Goal: Task Accomplishment & Management: Use online tool/utility

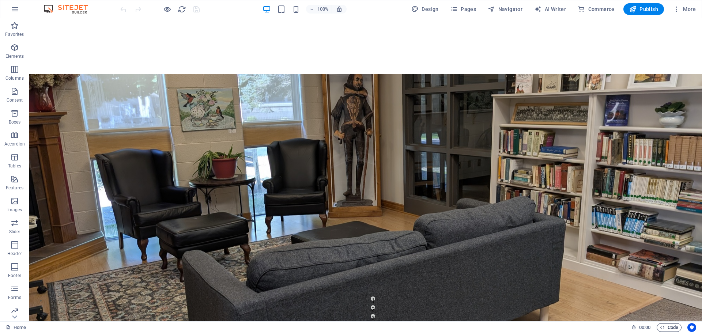
click at [666, 327] on span "Code" at bounding box center [669, 327] width 18 height 9
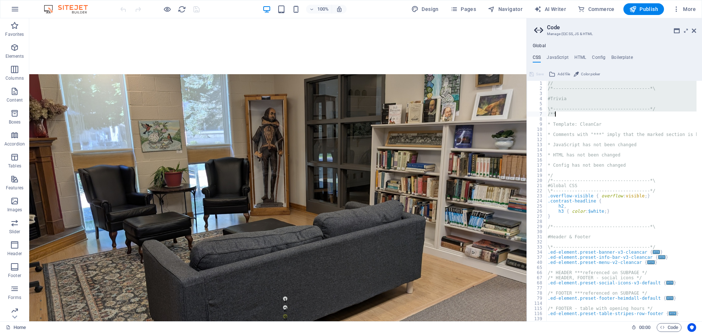
drag, startPoint x: 548, startPoint y: 83, endPoint x: 575, endPoint y: 114, distance: 40.4
click at [575, 114] on div "// /*------------------------------------*\ #Trivia \*-------------------------…" at bounding box center [656, 203] width 220 height 245
drag, startPoint x: 576, startPoint y: 97, endPoint x: 568, endPoint y: 103, distance: 10.6
click at [576, 97] on div "// /*------------------------------------*\ #Trivia \*-------------------------…" at bounding box center [621, 201] width 150 height 241
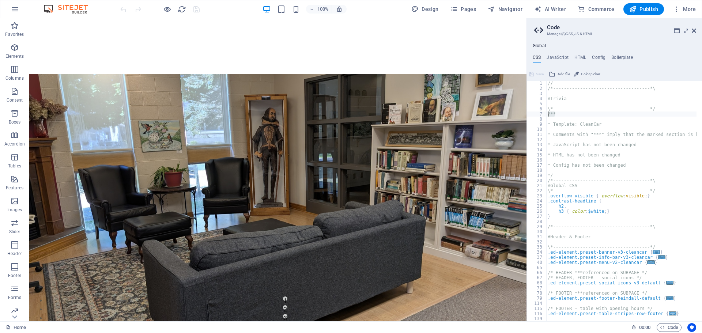
drag, startPoint x: 558, startPoint y: 114, endPoint x: 547, endPoint y: 112, distance: 11.2
click at [547, 112] on div "// /*------------------------------------*\ #Trivia \*-------------------------…" at bounding box center [656, 203] width 220 height 245
type textarea "/**"
click at [547, 84] on div "// /*------------------------------------*\ #Trivia \*-------------------------…" at bounding box center [656, 203] width 220 height 245
type textarea "/"
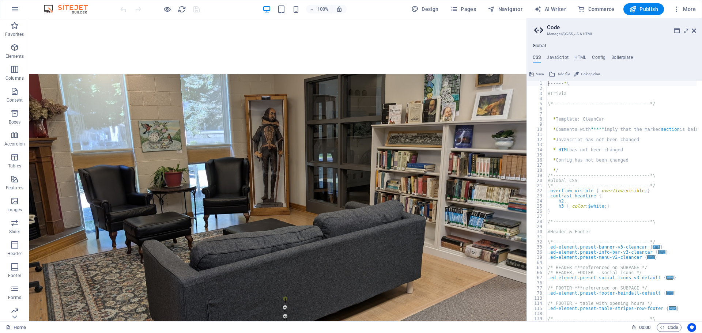
type textarea "\"
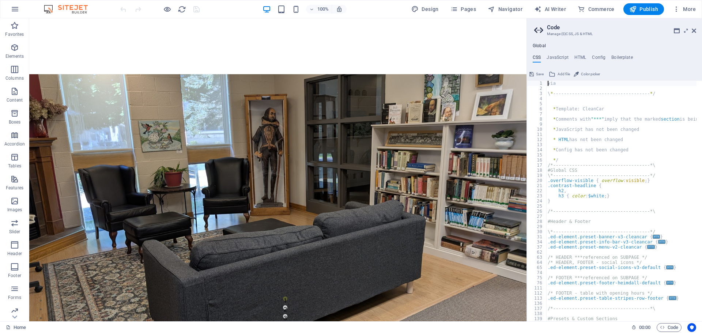
type textarea "a"
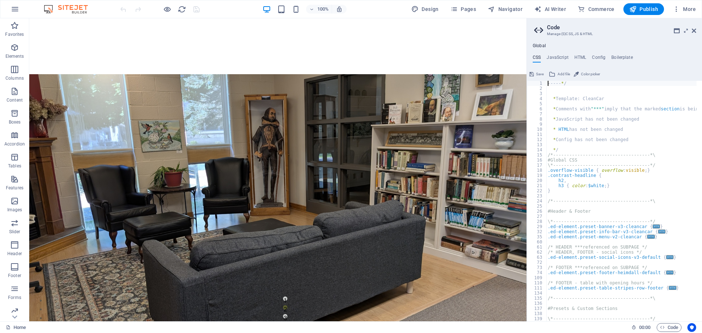
type textarea "/"
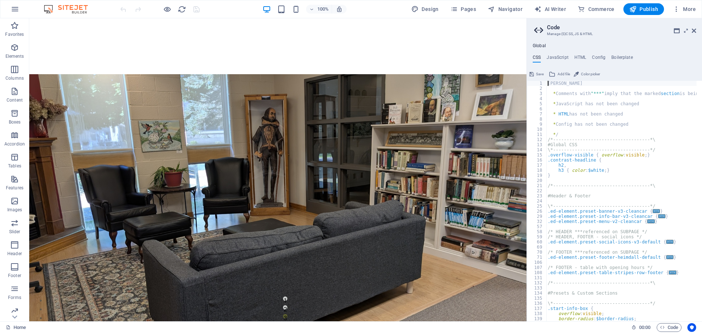
type textarea "r"
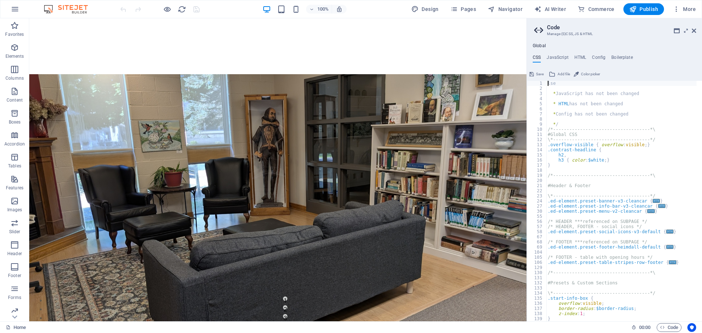
type textarea "e"
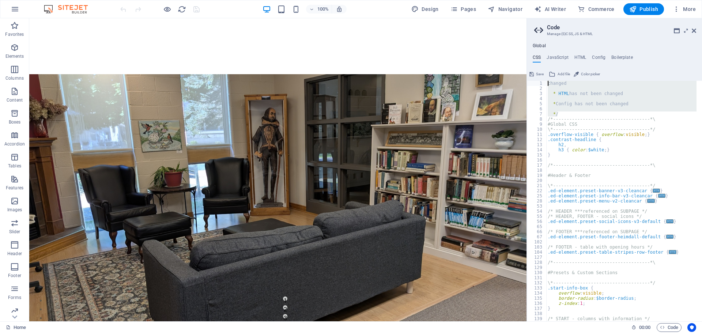
drag, startPoint x: 559, startPoint y: 113, endPoint x: 546, endPoint y: 84, distance: 31.3
click at [546, 84] on div "changed 1 2 3 4 5 6 7 8 9 10 11 12 13 14 15 16 17 18 19 20 21 22 25 28 53 54 55…" at bounding box center [614, 201] width 175 height 241
type textarea "changed"
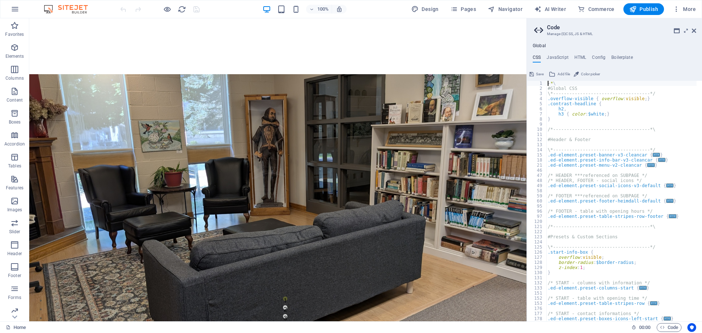
type textarea "\"
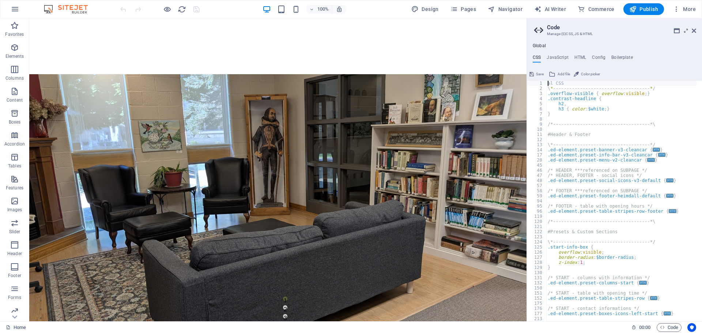
type textarea "S"
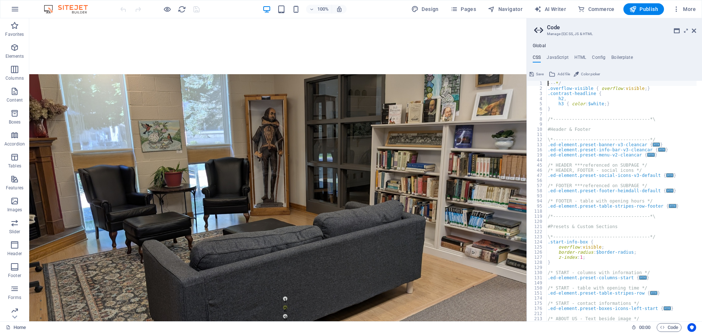
type textarea "/"
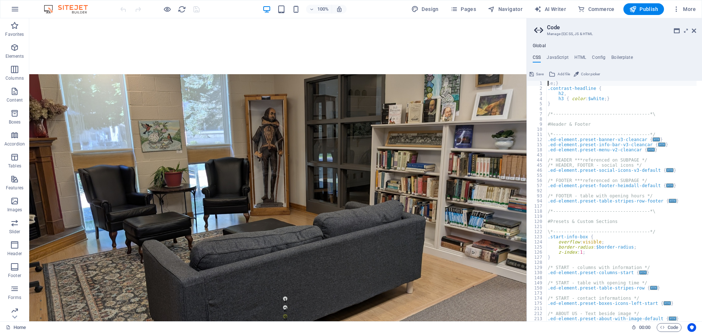
type textarea "}"
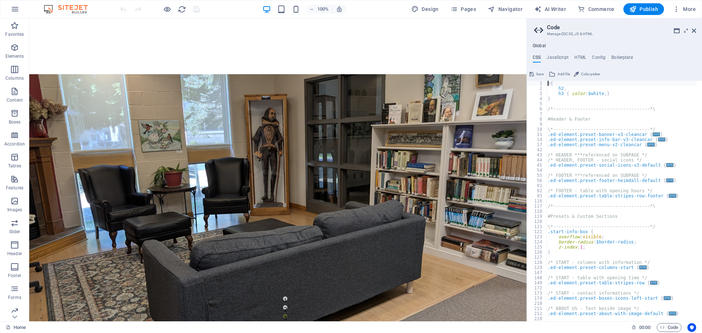
type textarea "{"
type textarea ","
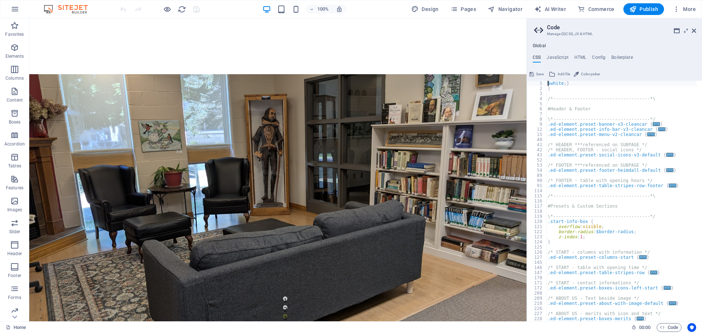
type textarea "}"
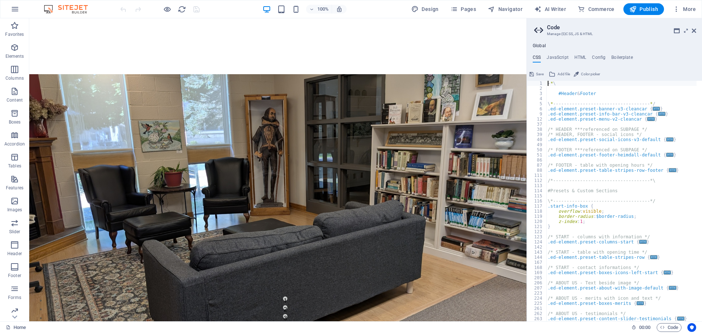
type textarea "\"
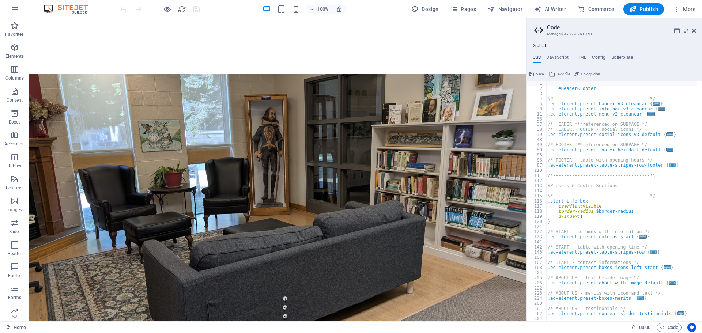
type textarea "#Header & Footer"
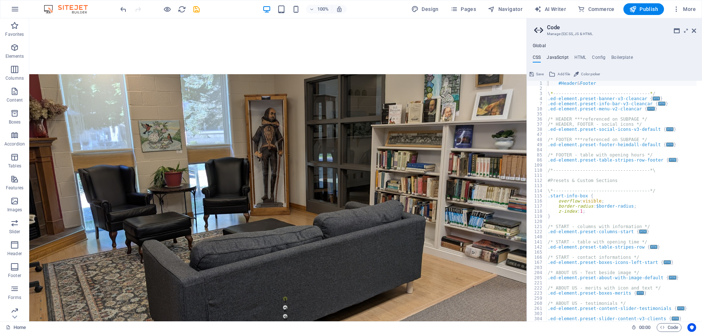
click at [560, 56] on h4 "JavaScript" at bounding box center [558, 59] width 22 height 8
type textarea "/* JS for preset "Menu V2" */"
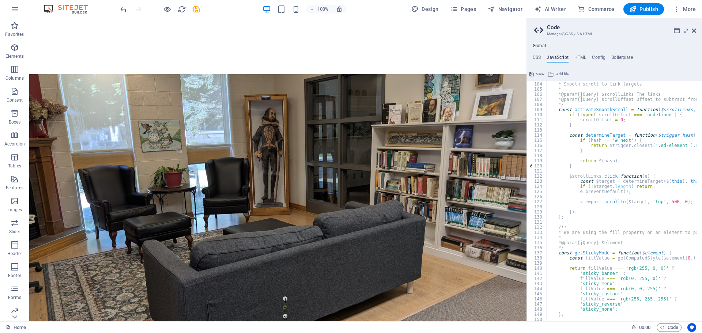
scroll to position [526, 0]
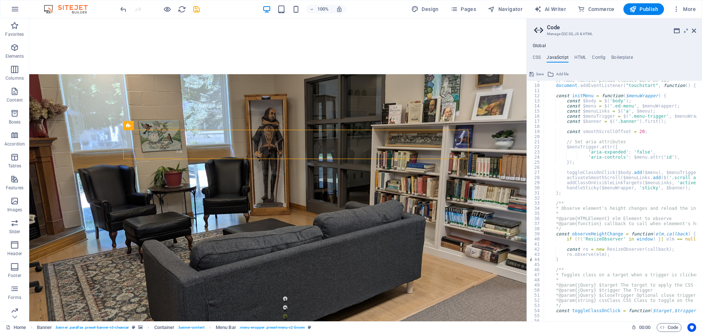
scroll to position [0, 0]
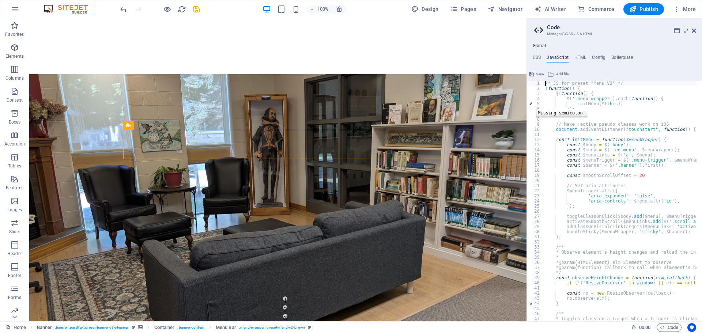
click at [530, 103] on div "5" at bounding box center [535, 103] width 17 height 5
click at [581, 57] on h4 "HTML" at bounding box center [580, 59] width 12 height 8
type textarea "<a href="#main-content" class="wv-link-content button">Skip to main content</a>"
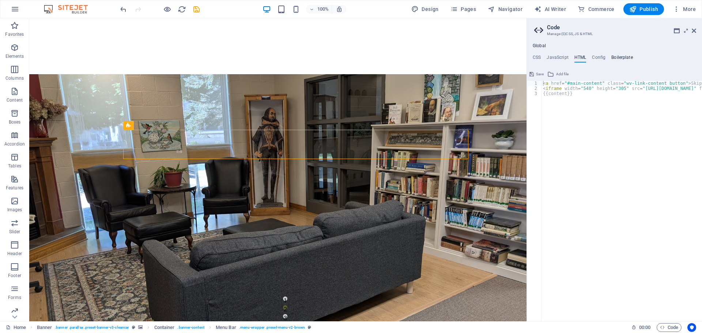
drag, startPoint x: 339, startPoint y: 47, endPoint x: 611, endPoint y: 56, distance: 271.4
click at [611, 56] on h4 "Boilerplate" at bounding box center [622, 59] width 22 height 8
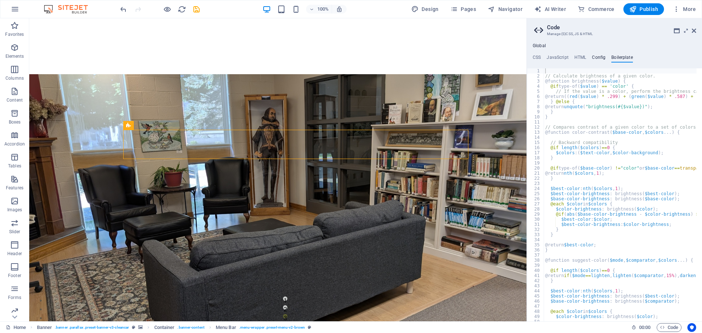
click at [597, 57] on h4 "Config" at bounding box center [599, 59] width 14 height 8
type textarea "$color-background: #ffffff;"
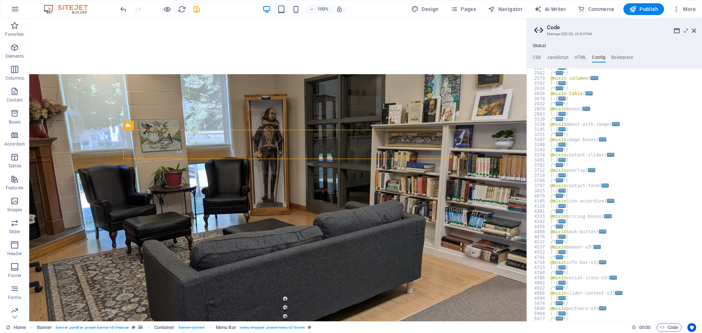
scroll to position [238, 0]
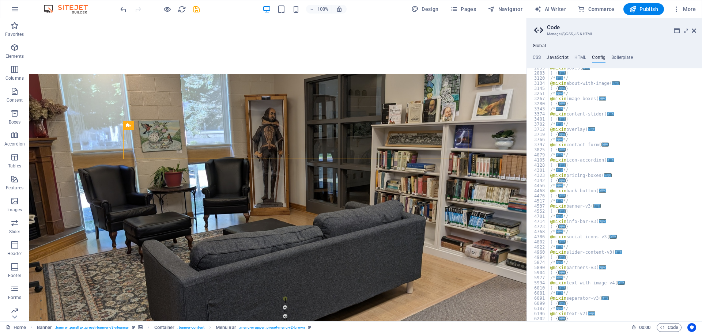
click at [563, 57] on h4 "JavaScript" at bounding box center [558, 59] width 22 height 8
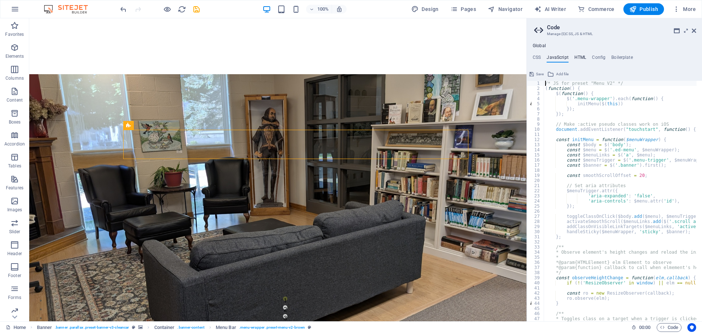
click at [579, 57] on h4 "HTML" at bounding box center [580, 59] width 12 height 8
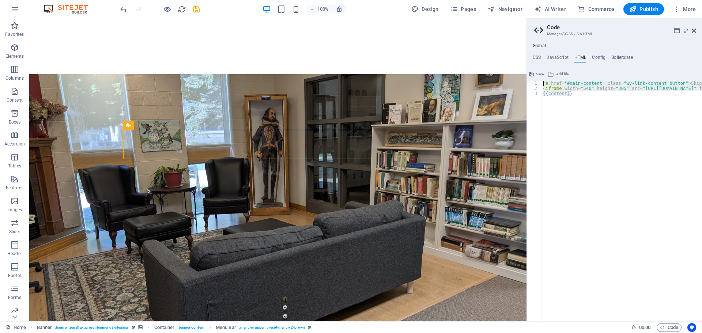
drag, startPoint x: 569, startPoint y: 94, endPoint x: 539, endPoint y: 83, distance: 31.8
click at [539, 83] on div "<a href="#main-content" class="wv-link-content button">Skip to main content</a>…" at bounding box center [614, 201] width 175 height 241
type textarea "<iframe width="540" height="305" src="[URL][DOMAIN_NAME]" frameborder="0" scrol…"
drag, startPoint x: 543, startPoint y: 82, endPoint x: 593, endPoint y: 92, distance: 51.4
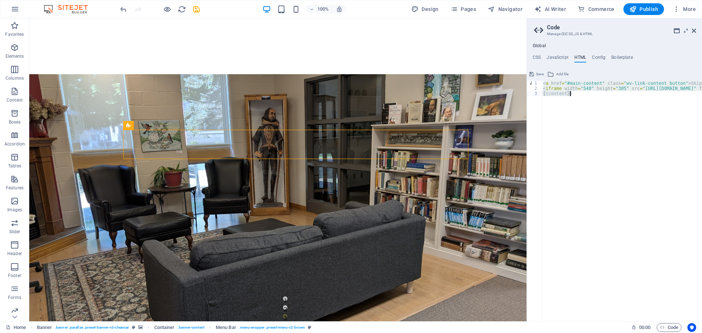
type textarea "<a href="#main-content" class="wv-link-content button">Skip to main content</a>"
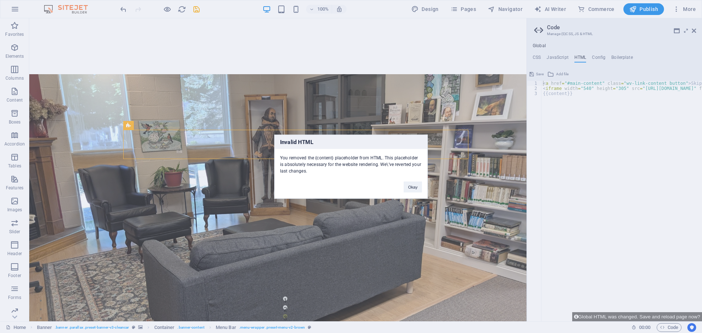
click at [560, 95] on div "Invalid HTML You removed the {content} placeholder from HTML. This placeholder …" at bounding box center [351, 166] width 702 height 333
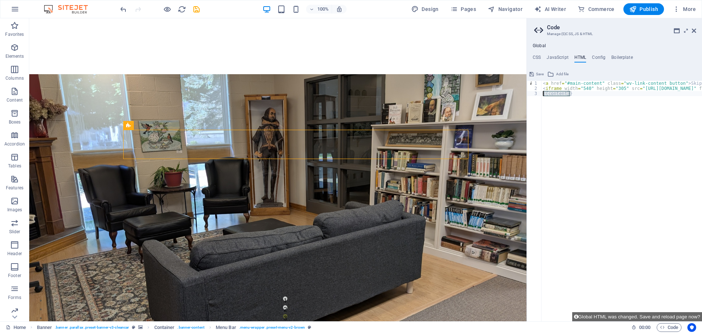
drag, startPoint x: 575, startPoint y: 94, endPoint x: 543, endPoint y: 91, distance: 33.0
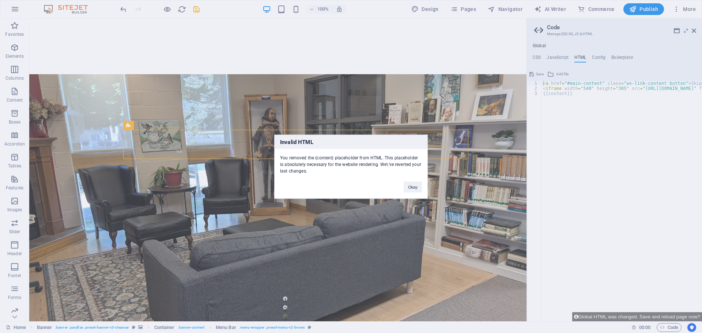
click at [571, 92] on div "Invalid HTML You removed the {content} placeholder from HTML. This placeholder …" at bounding box center [351, 166] width 702 height 333
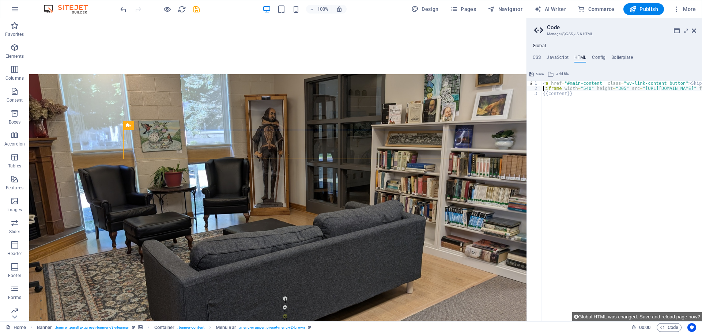
type textarea ">"
type textarea "{{content}}"
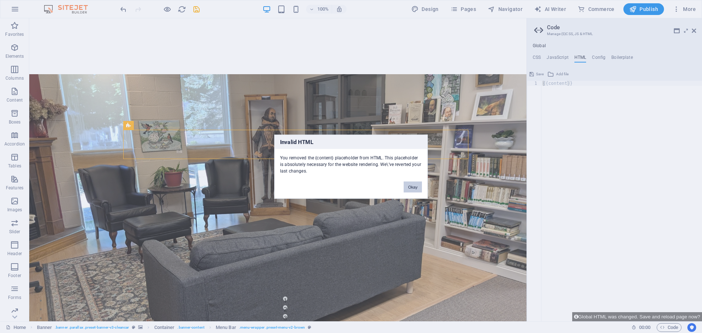
click at [415, 189] on button "Okay" at bounding box center [413, 186] width 18 height 11
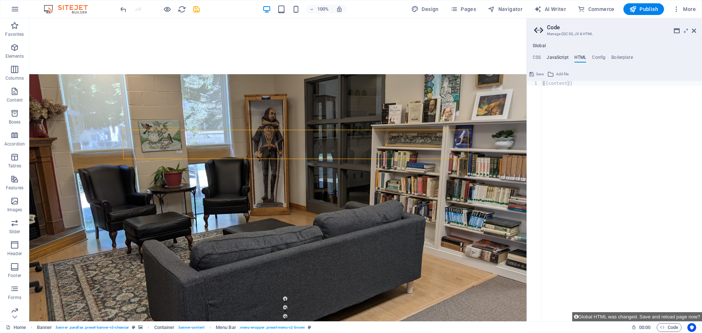
click at [560, 55] on h4 "JavaScript" at bounding box center [558, 59] width 22 height 8
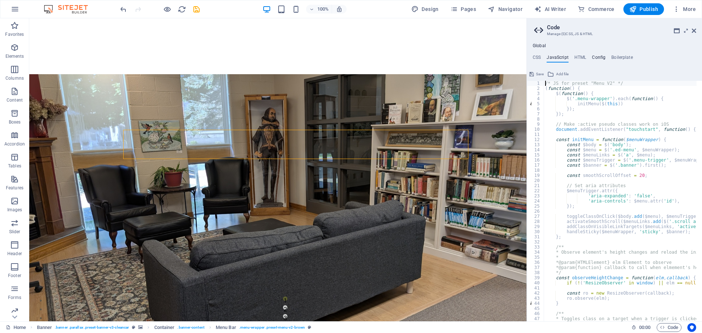
click at [601, 57] on h4 "Config" at bounding box center [599, 59] width 14 height 8
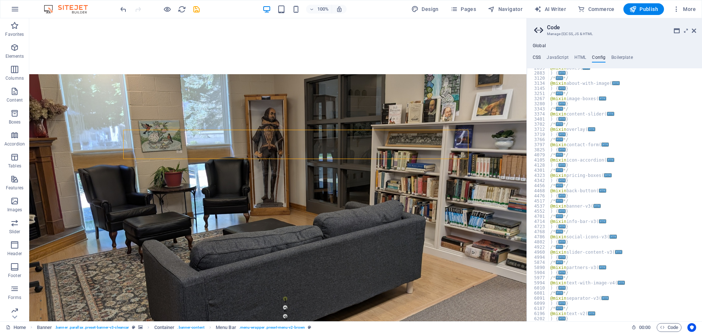
click at [533, 56] on h4 "CSS" at bounding box center [537, 59] width 8 height 8
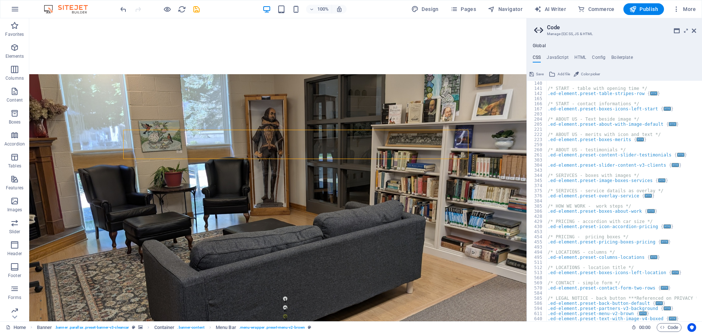
scroll to position [184, 0]
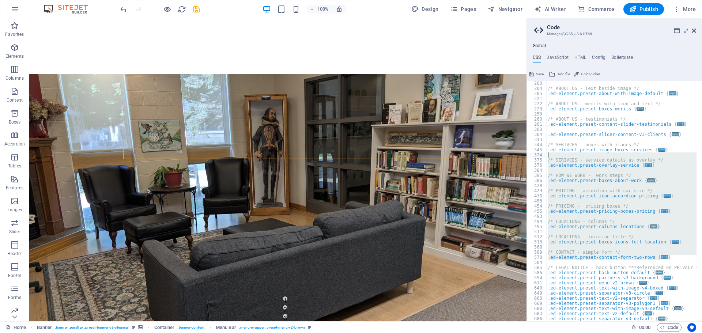
drag, startPoint x: 666, startPoint y: 259, endPoint x: 548, endPoint y: 111, distance: 189.6
click at [550, 132] on div "/* ABOUT US - Text beside image */ .ed-element.preset-about-with-image-default …" at bounding box center [621, 206] width 150 height 251
type textarea ".ed-element.preset-slider-content-v3-clients {"
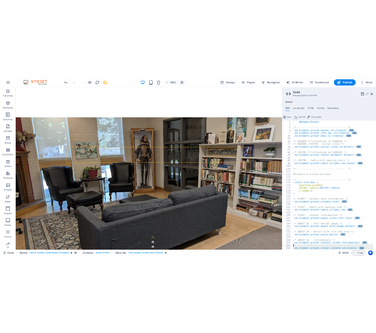
scroll to position [0, 0]
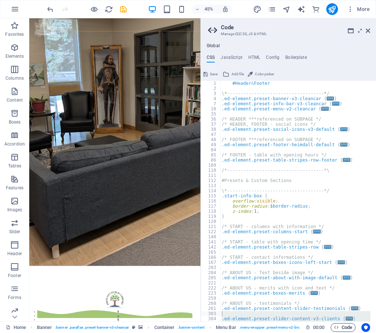
click at [345, 326] on span "Code" at bounding box center [343, 327] width 18 height 9
click at [126, 11] on icon "save" at bounding box center [123, 9] width 8 height 8
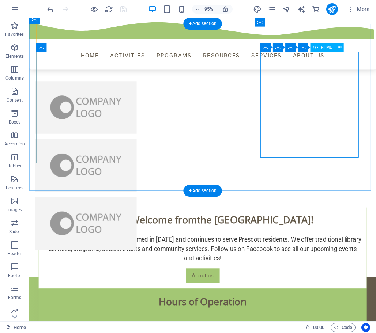
scroll to position [402, 0]
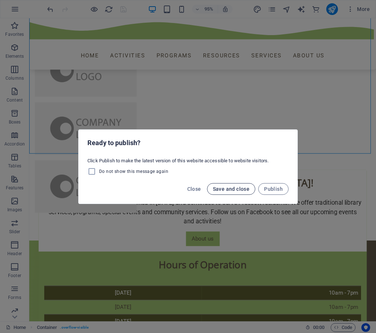
click at [244, 188] on span "Save and close" at bounding box center [231, 189] width 37 height 6
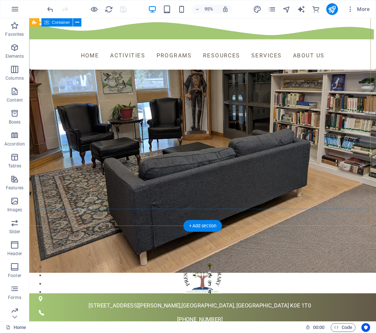
scroll to position [0, 0]
